Goal: Information Seeking & Learning: Learn about a topic

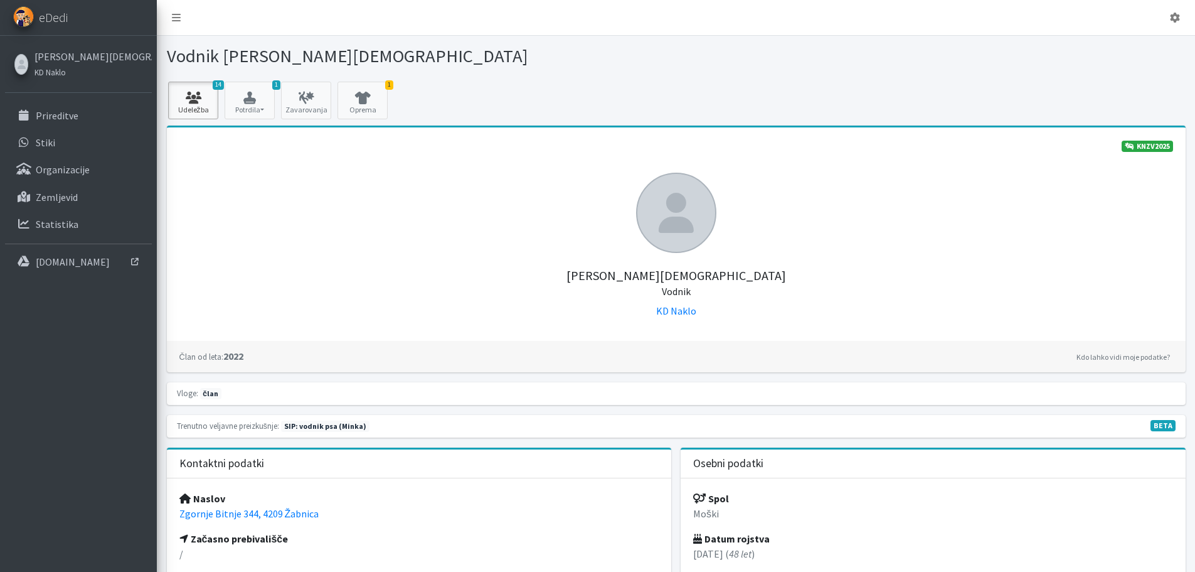
click at [195, 107] on link "14 Udeležba" at bounding box center [193, 101] width 50 height 38
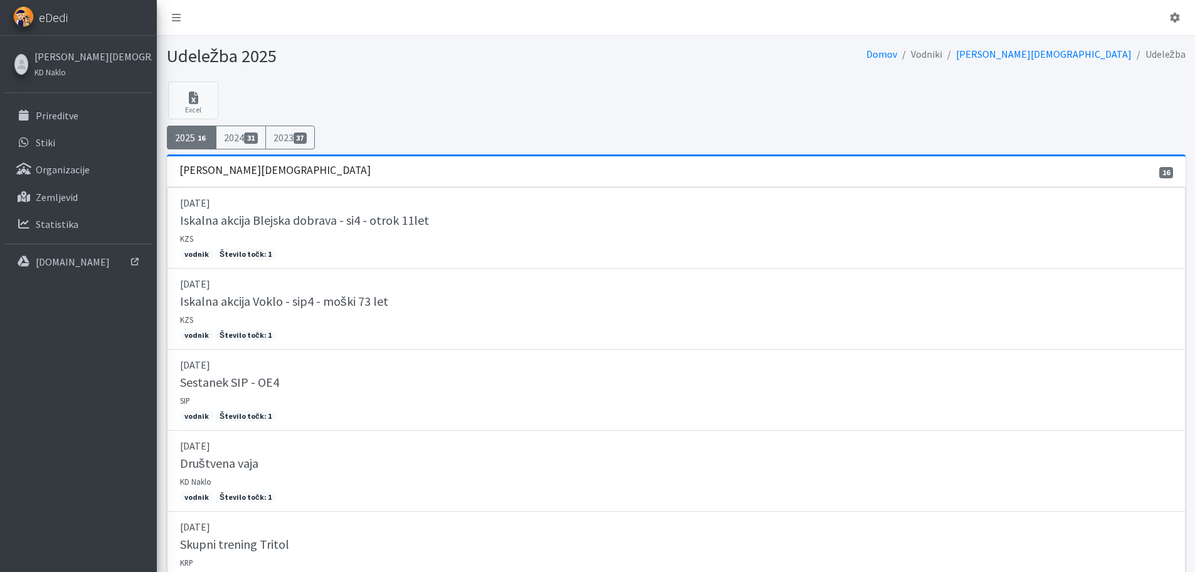
click at [57, 21] on span "eDedi" at bounding box center [53, 17] width 29 height 19
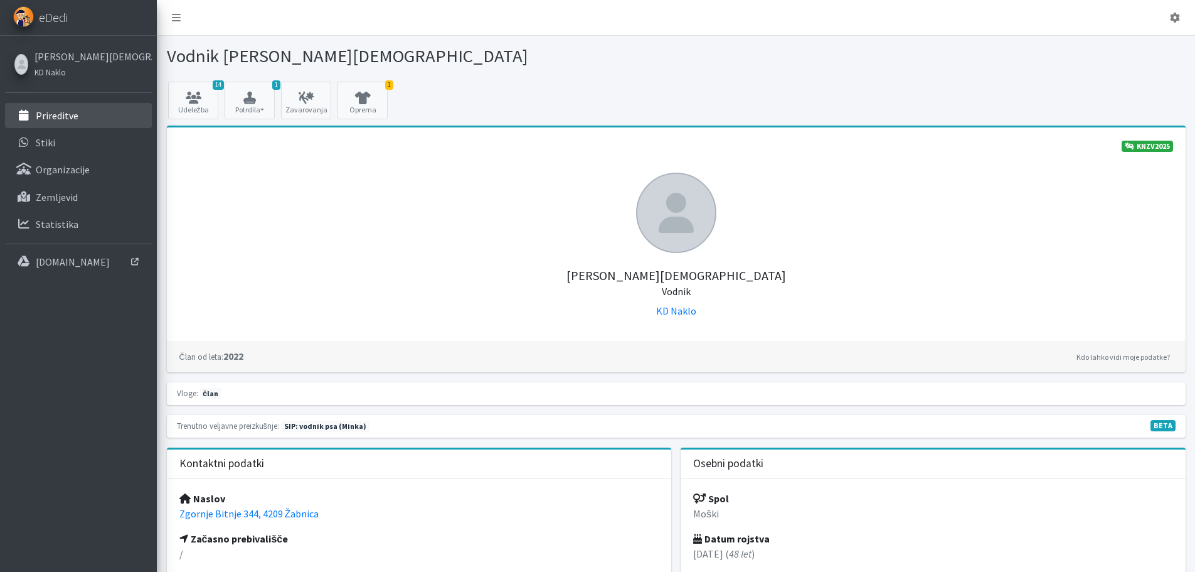
click at [64, 119] on p "Prireditve" at bounding box center [57, 115] width 43 height 13
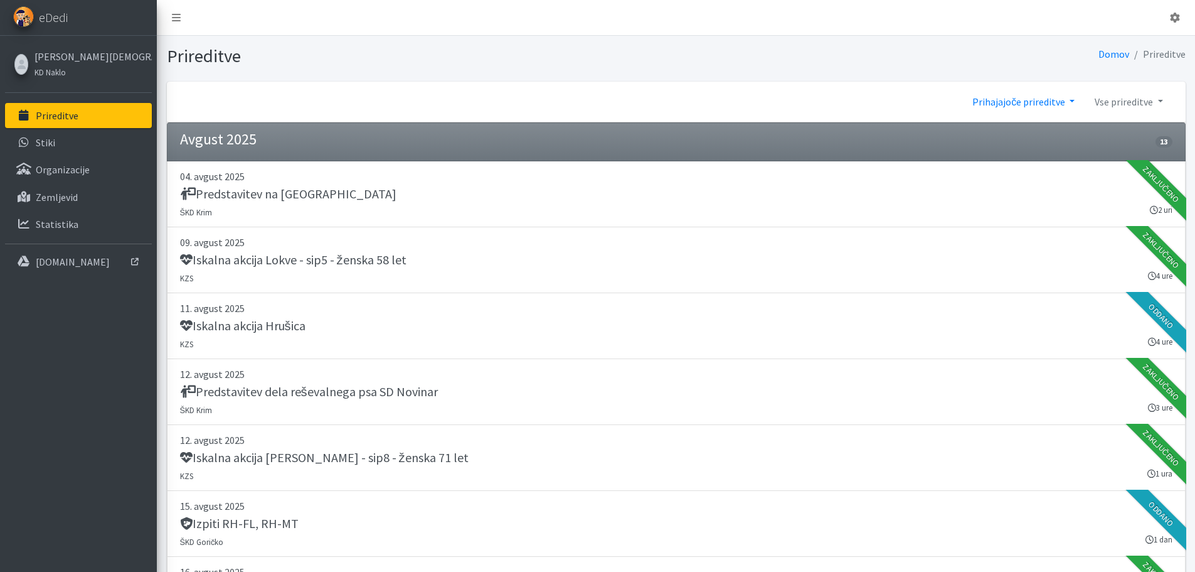
click at [1036, 100] on link "Prihajajoče prireditve" at bounding box center [1023, 101] width 122 height 25
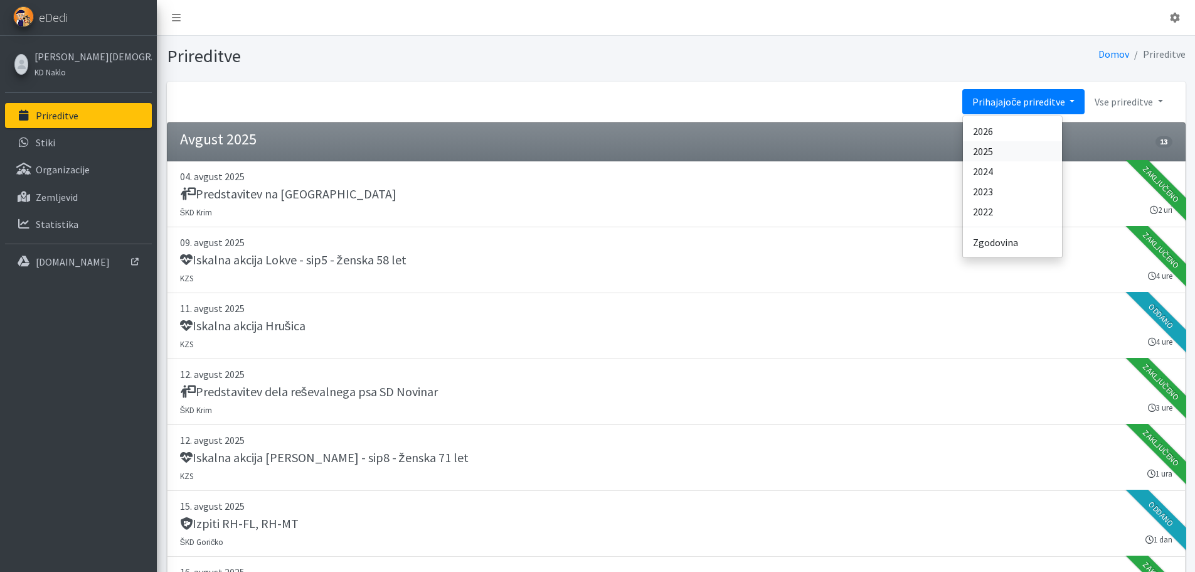
click at [993, 147] on link "2025" at bounding box center [1012, 151] width 99 height 20
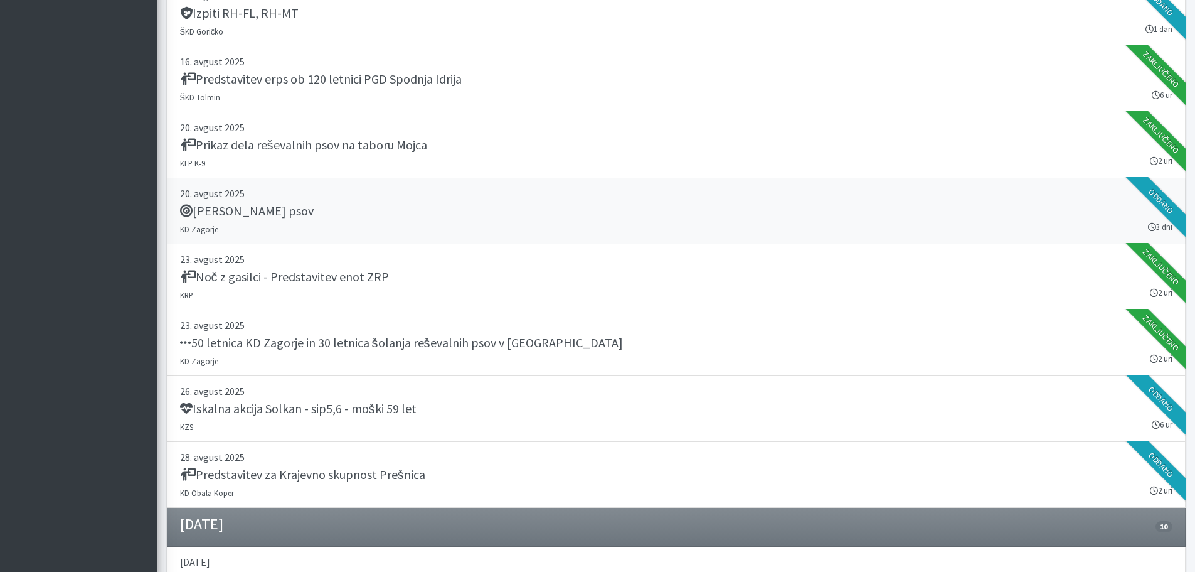
scroll to position [14176, 0]
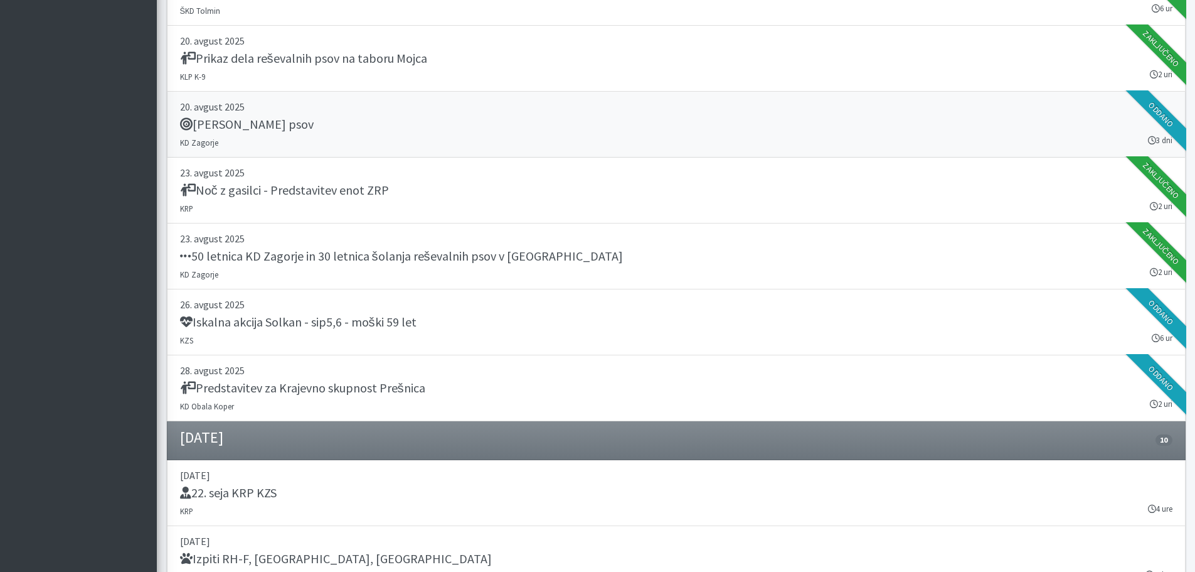
click at [299, 126] on h5 "[PERSON_NAME] psov" at bounding box center [247, 124] width 134 height 15
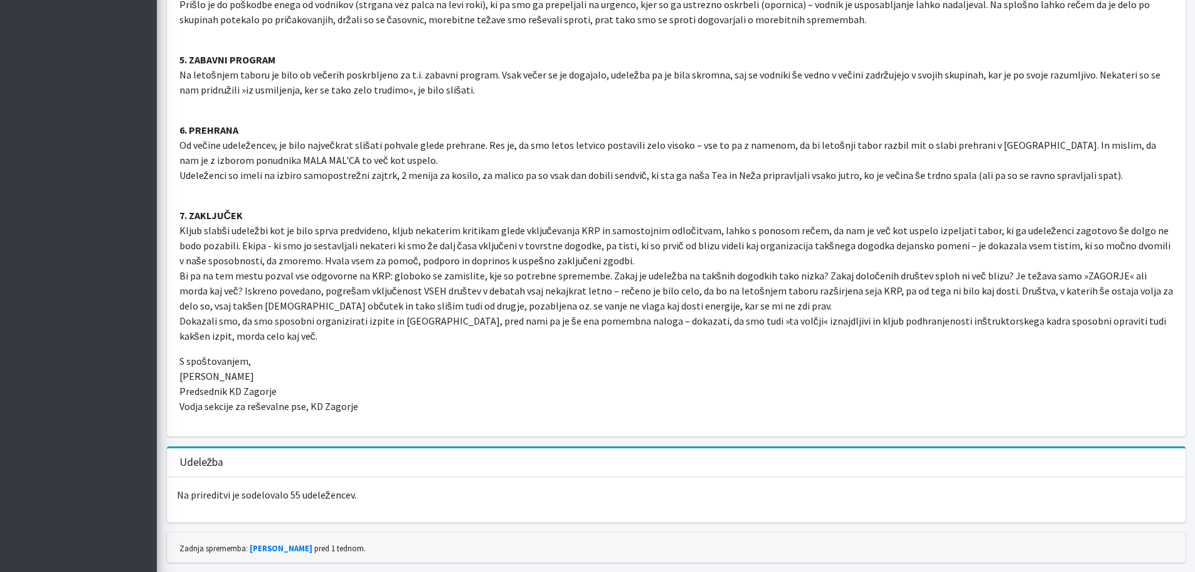
scroll to position [2196, 0]
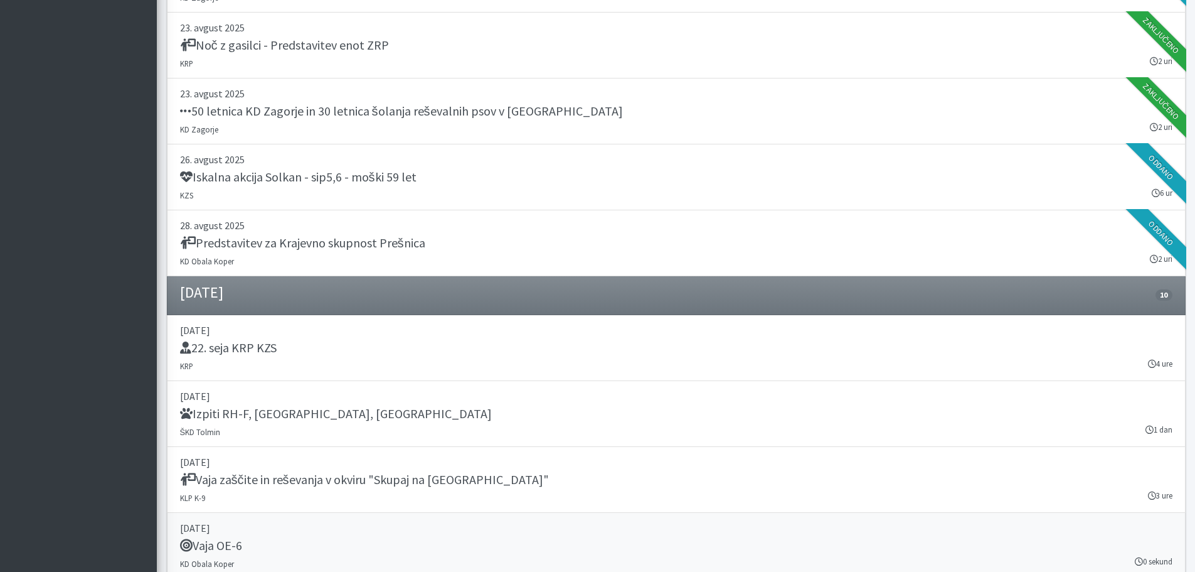
scroll to position [14301, 0]
